Goal: Check status: Check status

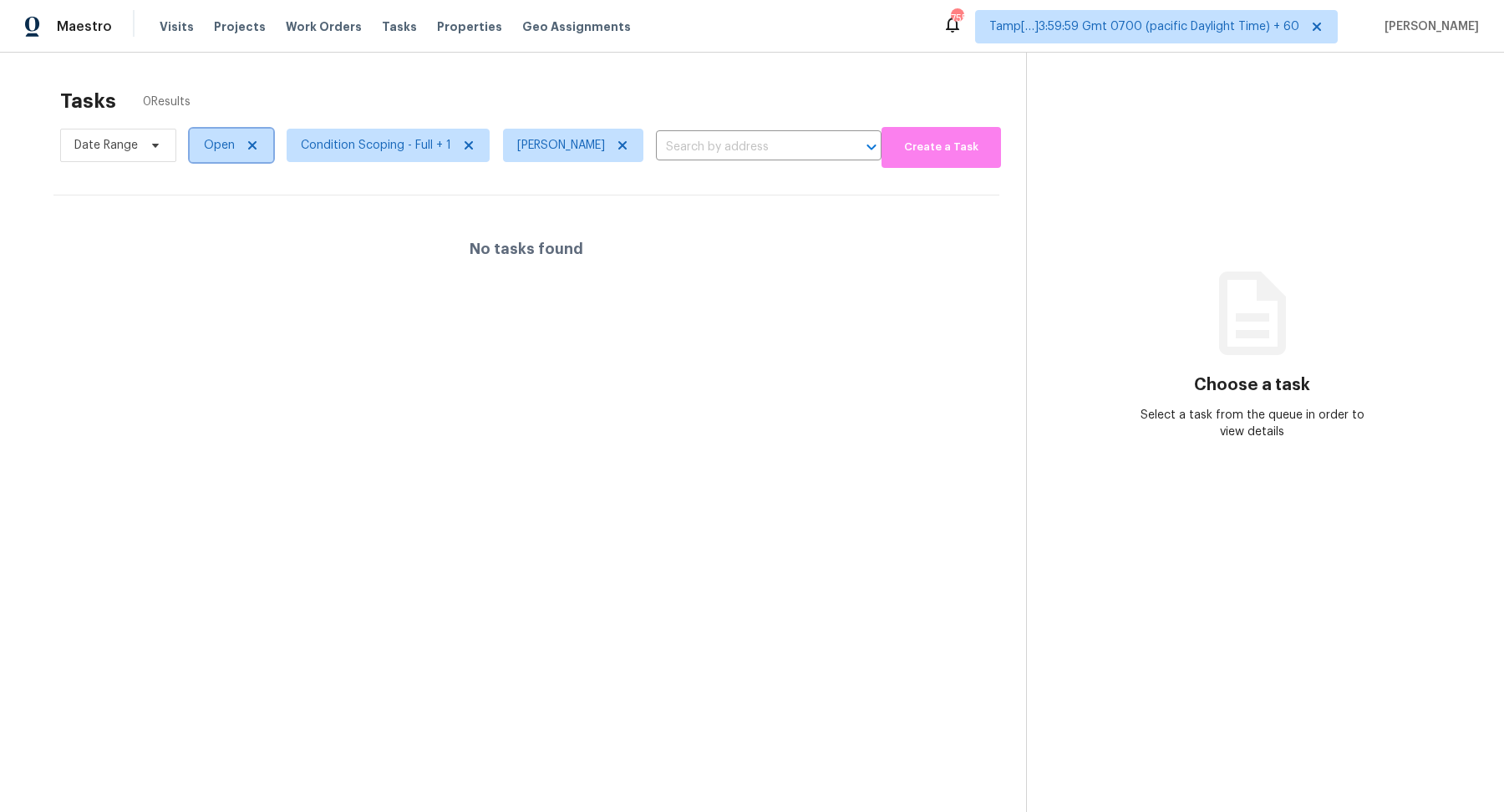
click at [216, 156] on span "Open" at bounding box center [231, 145] width 84 height 33
click at [237, 238] on label "Blocked" at bounding box center [232, 238] width 66 height 17
click at [210, 238] on input "Blocked" at bounding box center [204, 236] width 11 height 11
checkbox input "true"
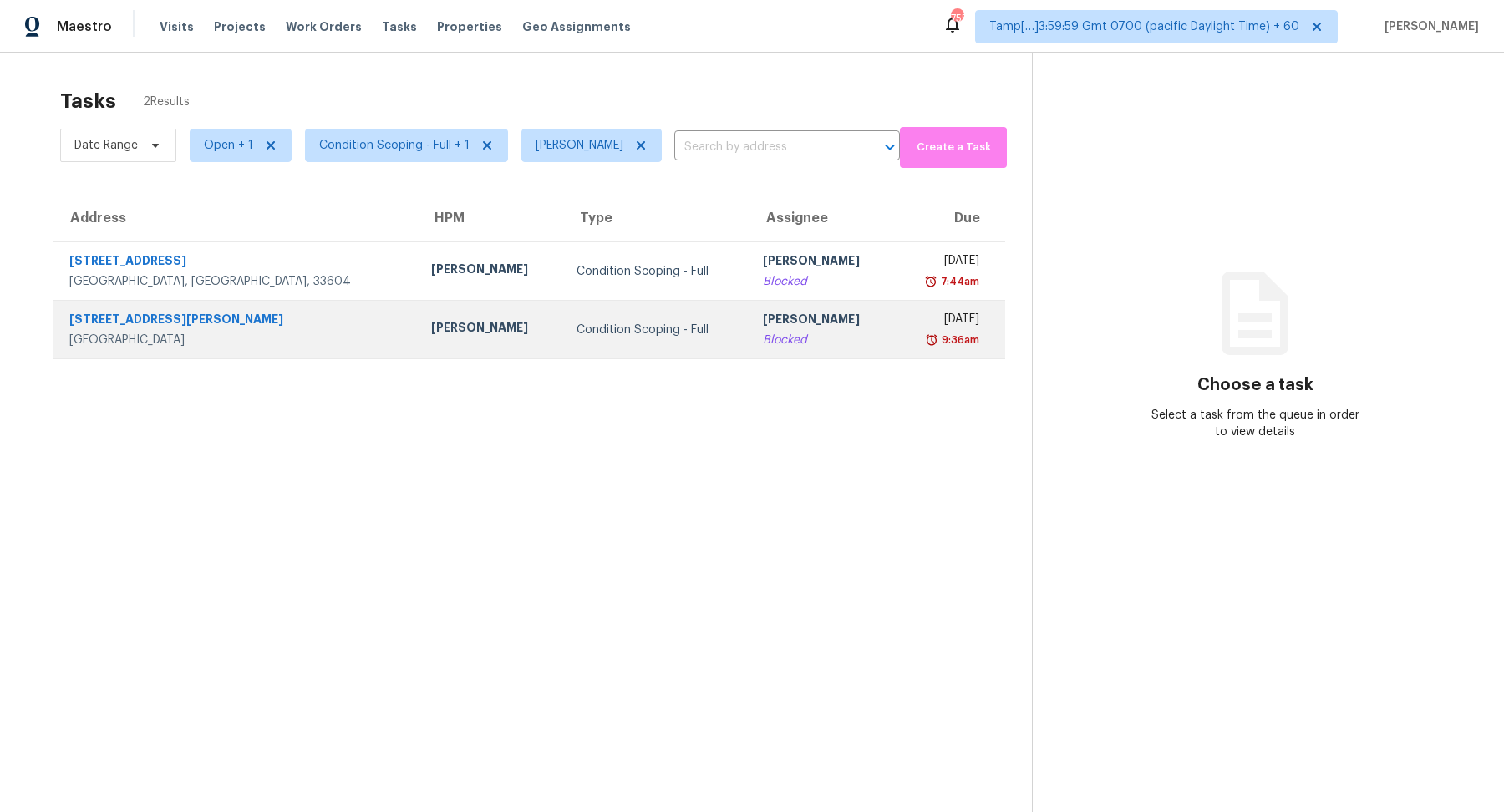
click at [577, 328] on div "Condition Scoping - Full" at bounding box center [656, 330] width 159 height 17
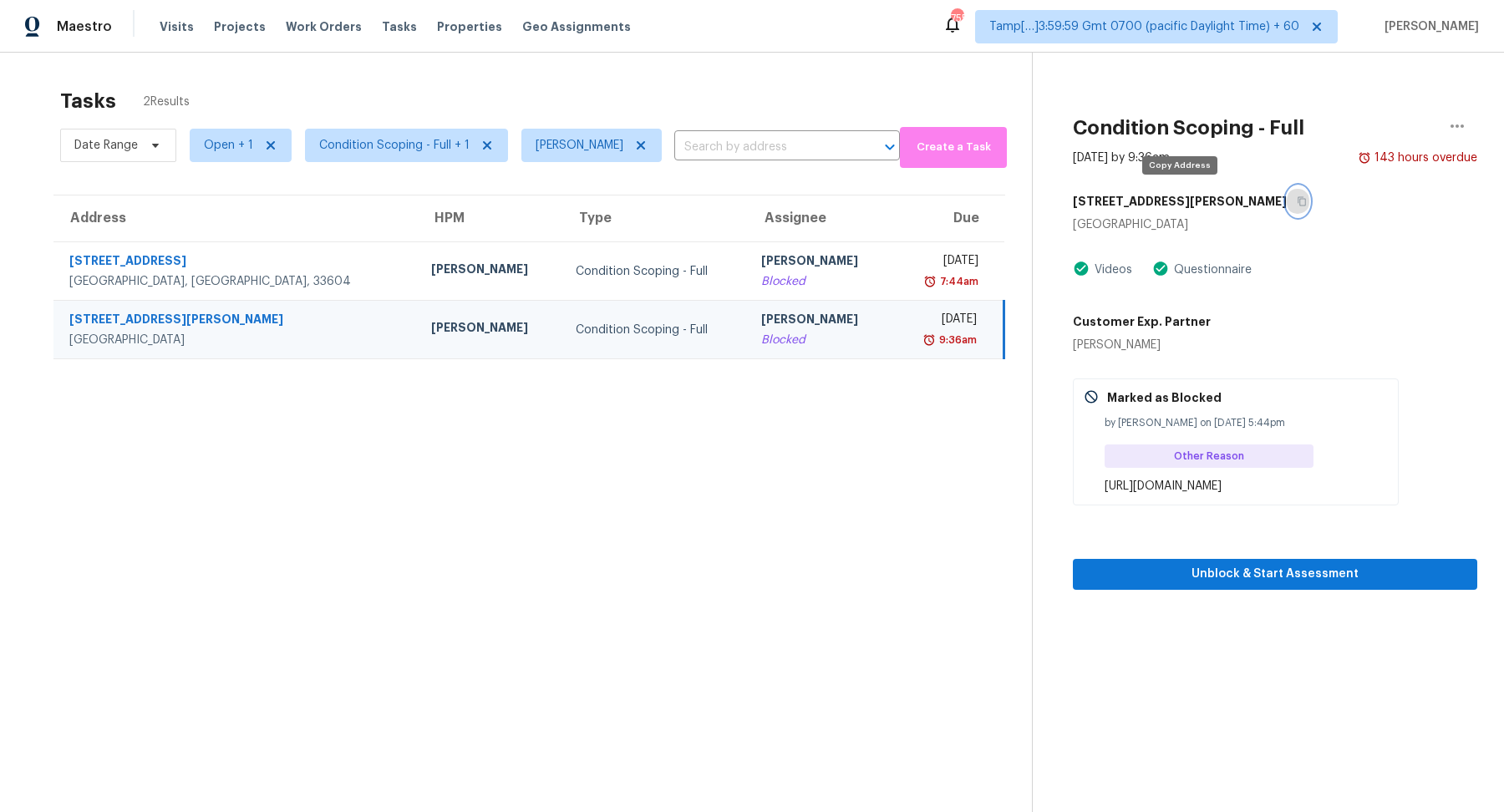
click at [1287, 200] on button "button" at bounding box center [1298, 201] width 22 height 30
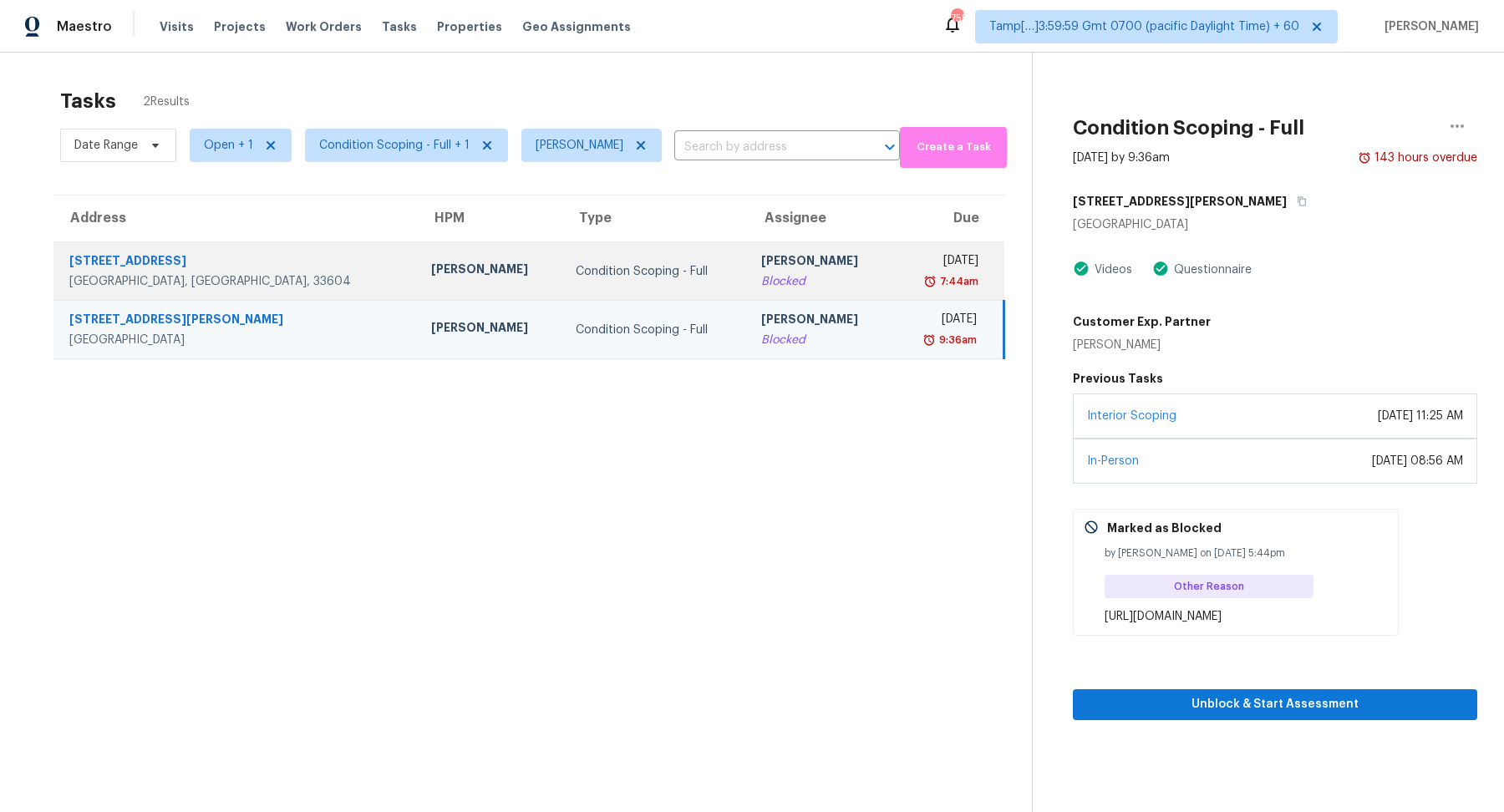
click at [762, 267] on div "[PERSON_NAME]" at bounding box center [821, 262] width 118 height 21
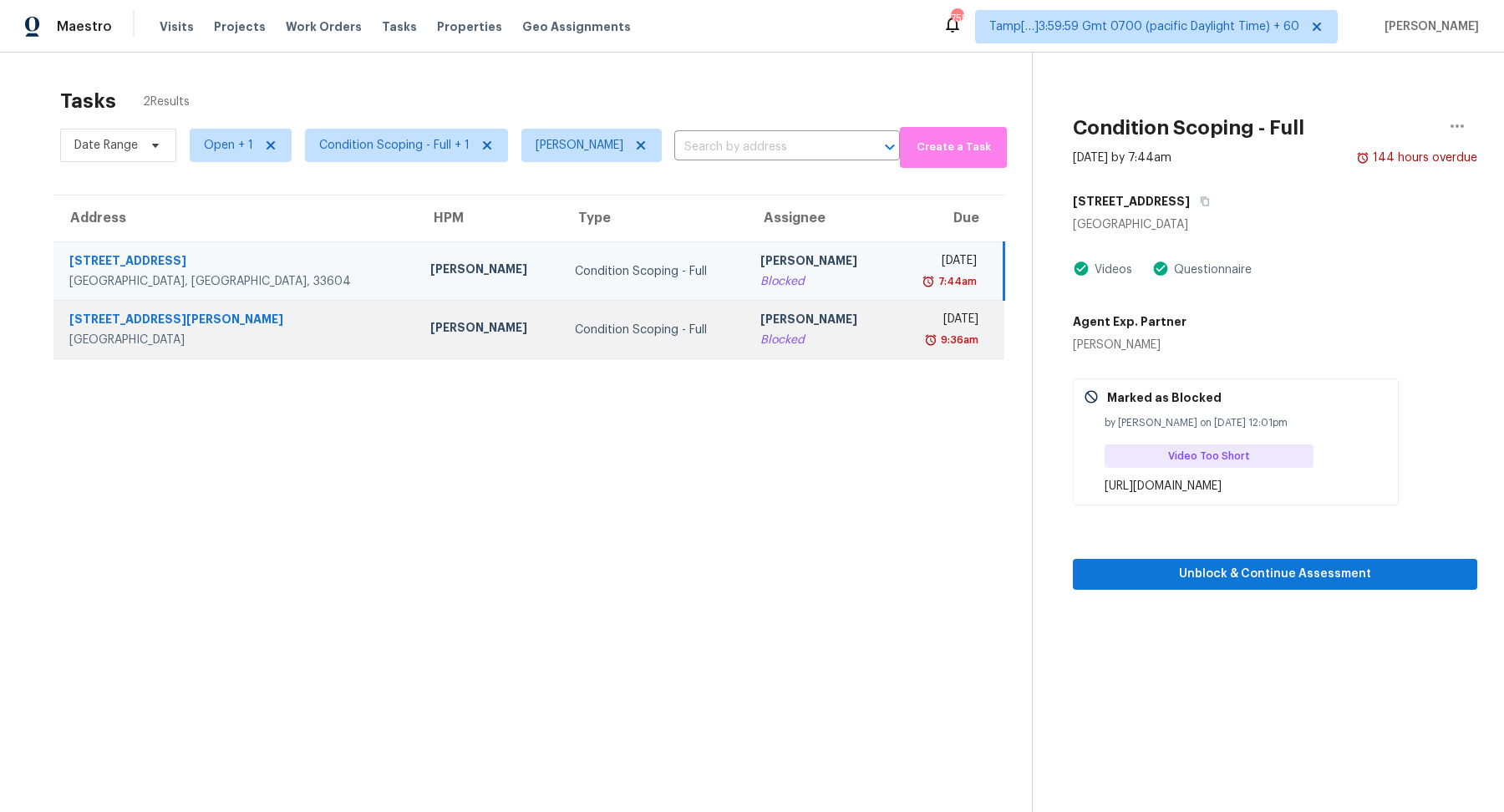
click at [783, 320] on div "[PERSON_NAME]" at bounding box center [820, 321] width 118 height 21
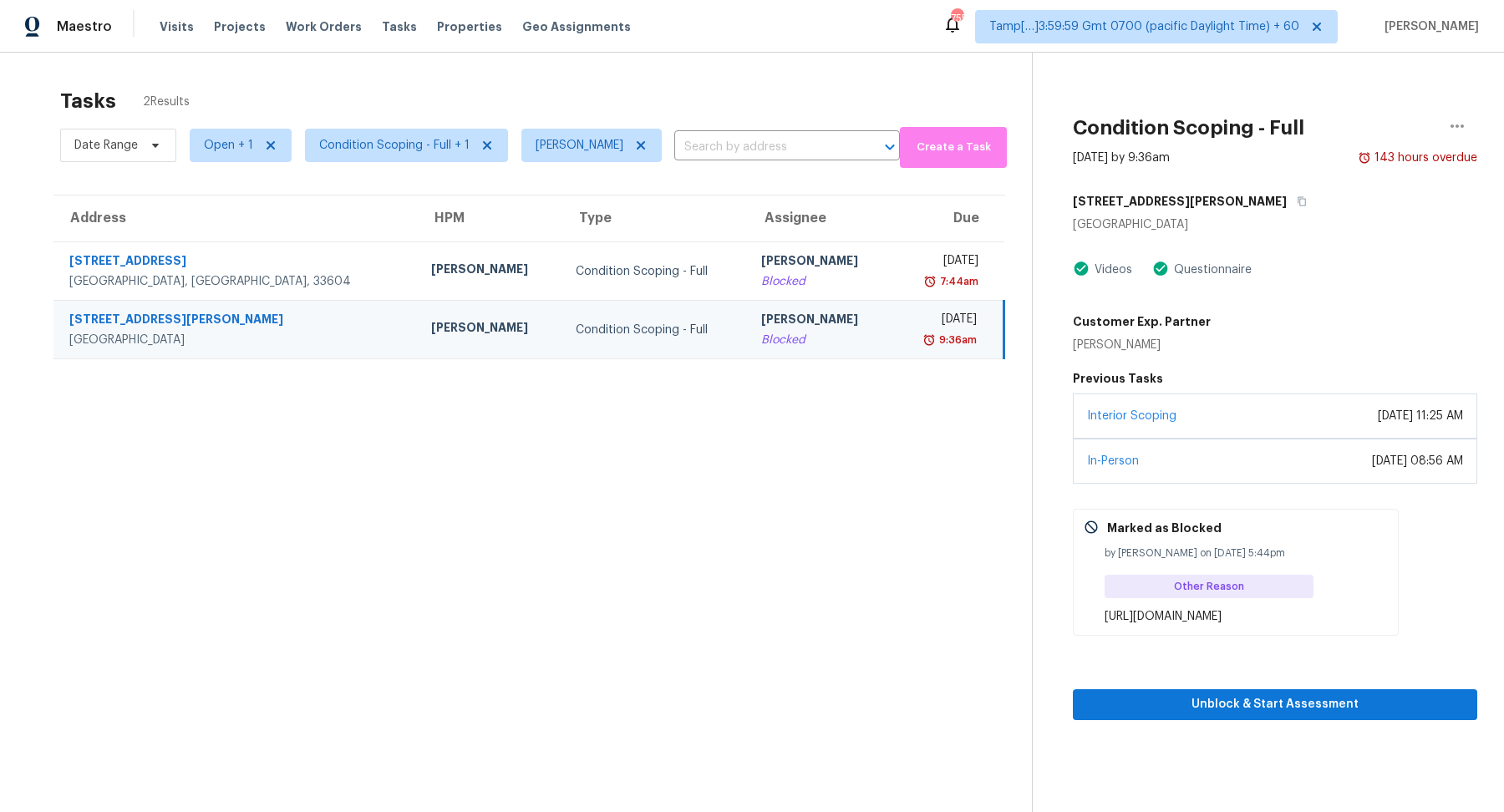
click at [576, 335] on div "Condition Scoping - Full" at bounding box center [655, 330] width 158 height 17
click at [1287, 201] on button "button" at bounding box center [1298, 201] width 22 height 30
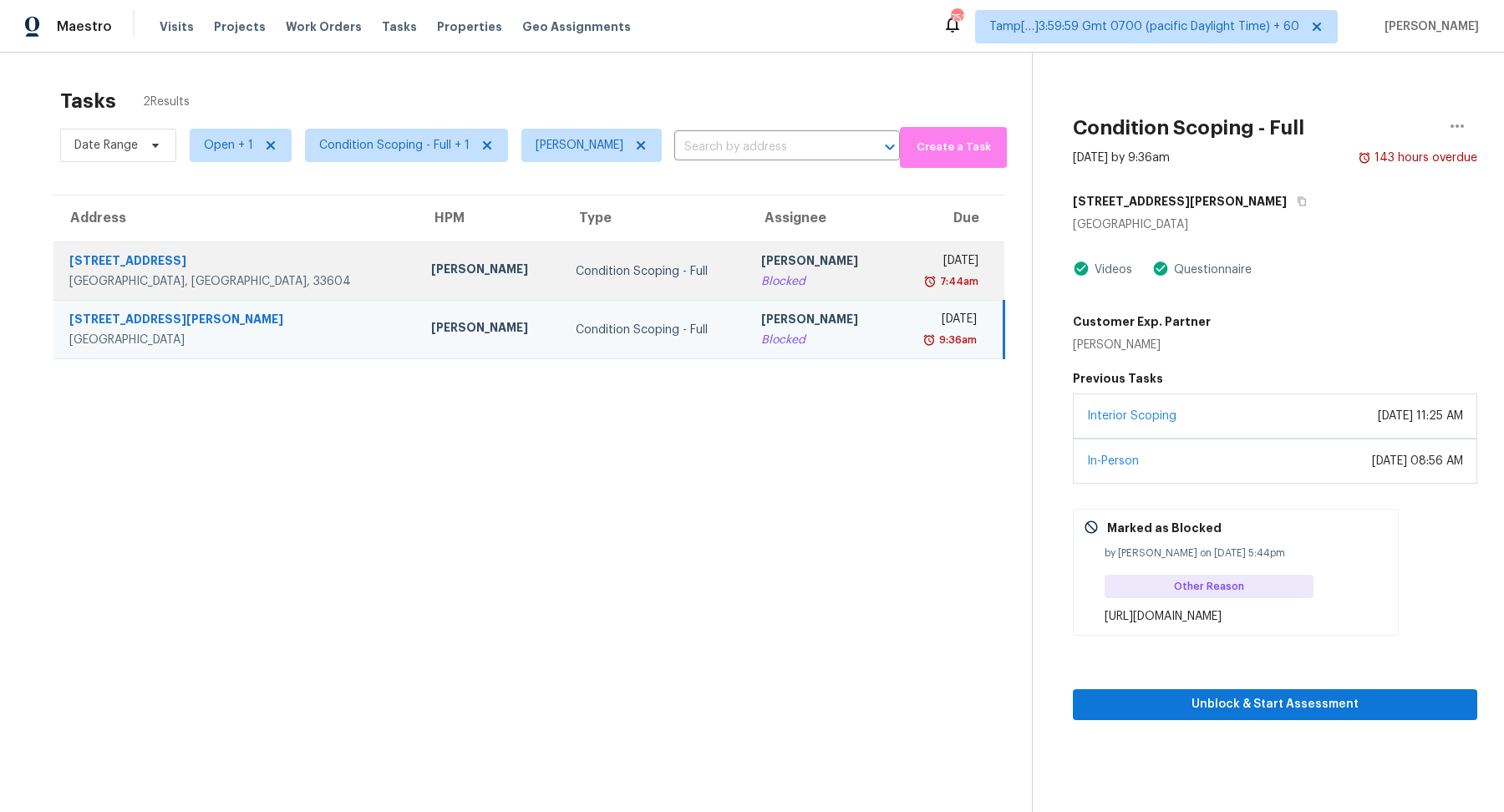
click at [571, 279] on td "Condition Scoping - Full" at bounding box center [655, 272] width 185 height 59
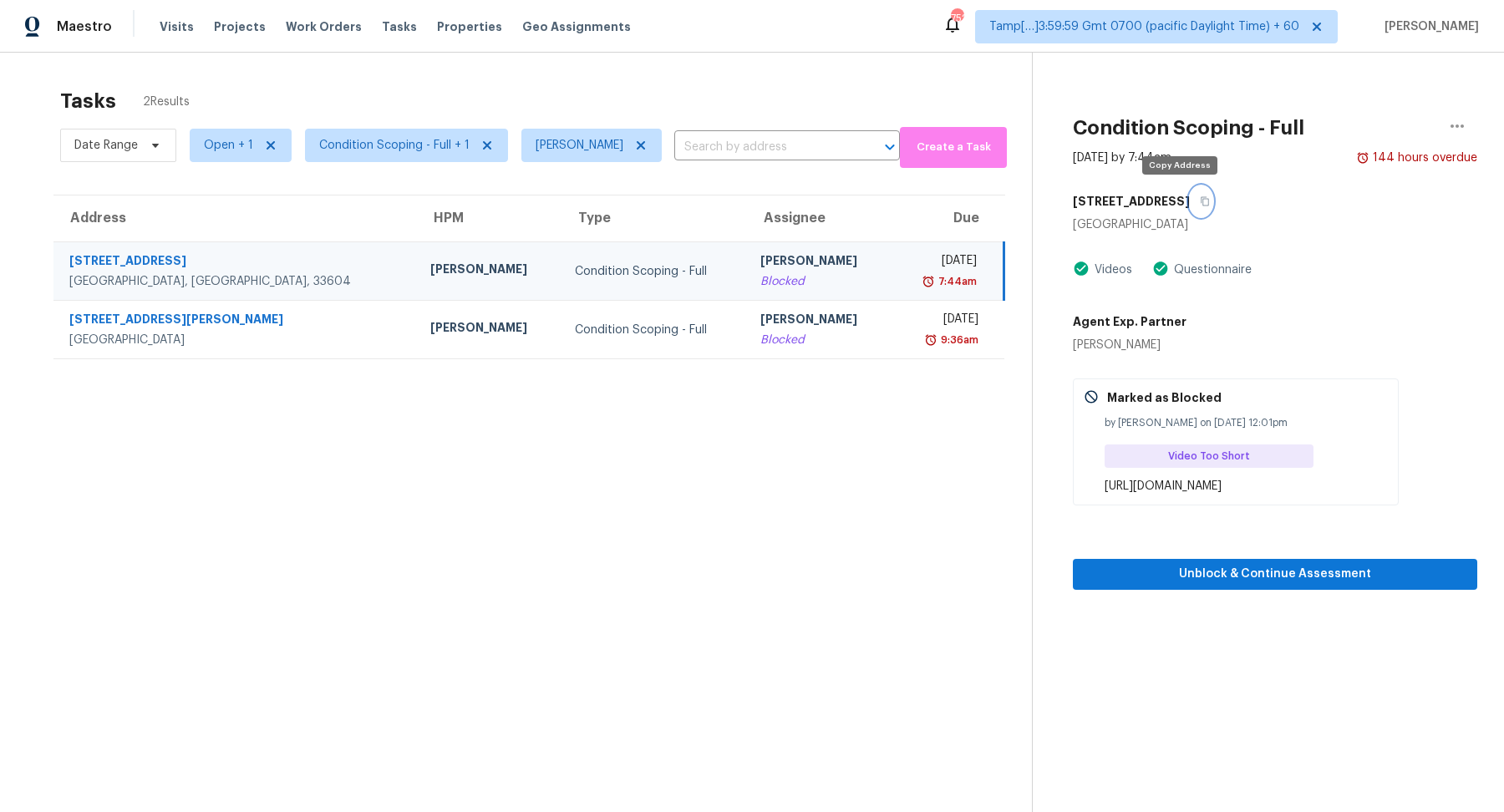
click at [1190, 202] on button "button" at bounding box center [1201, 201] width 22 height 30
